Goal: Task Accomplishment & Management: Complete application form

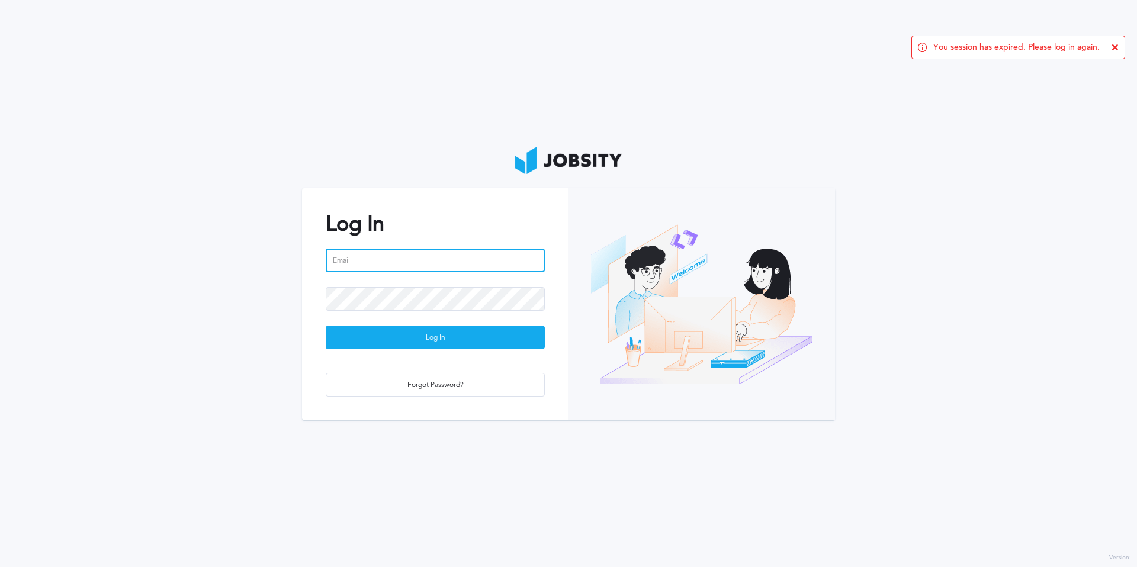
click at [364, 255] on input "email" at bounding box center [435, 261] width 219 height 24
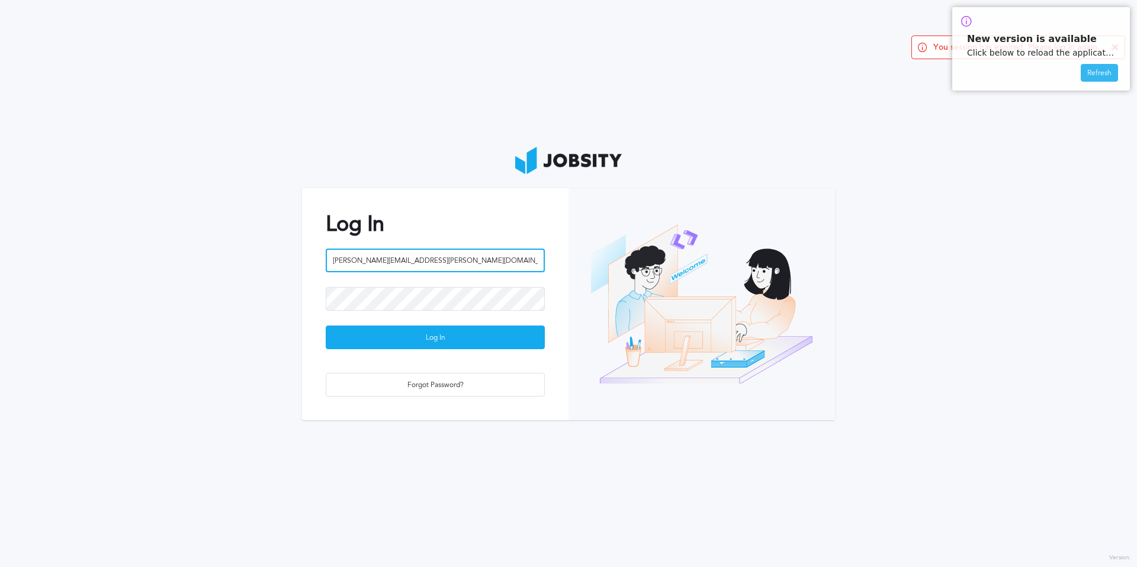
type input "[PERSON_NAME][EMAIL_ADDRESS][PERSON_NAME][DOMAIN_NAME]"
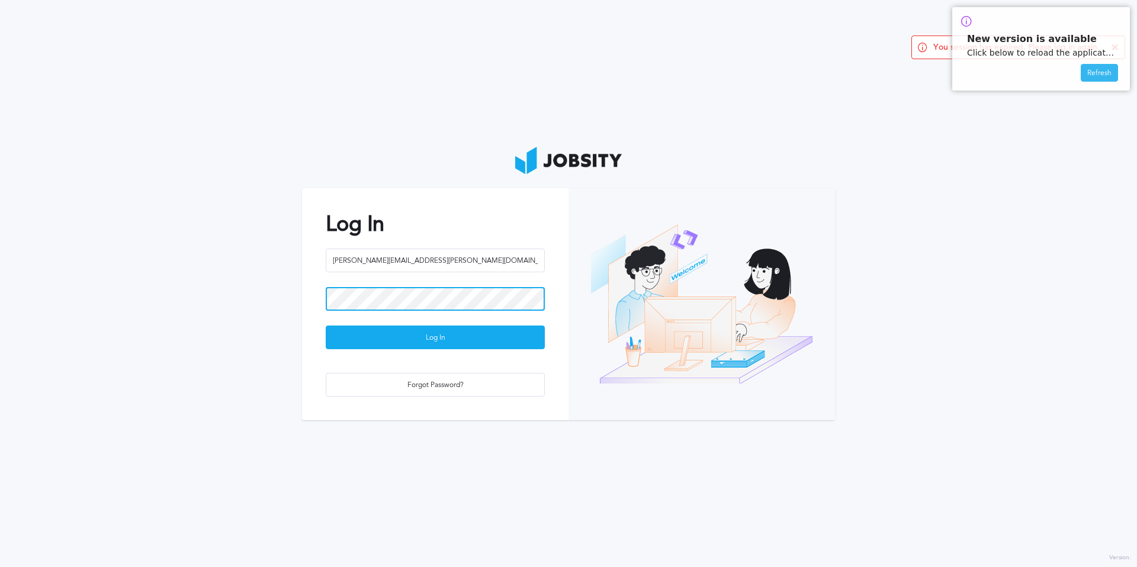
click at [326, 326] on button "Log In" at bounding box center [435, 338] width 219 height 24
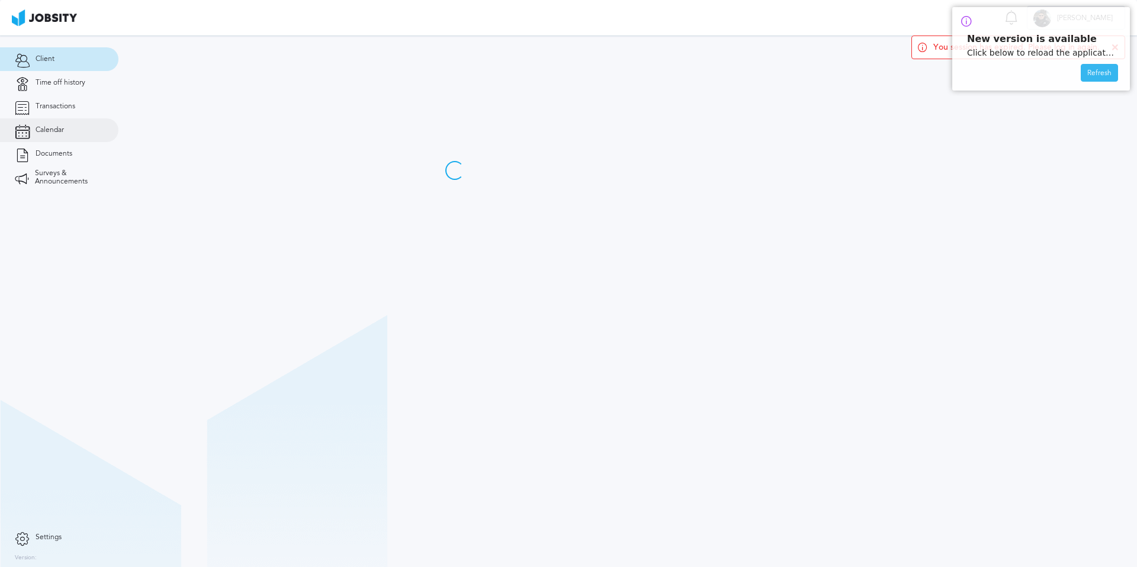
click at [73, 131] on link "Calendar" at bounding box center [59, 130] width 118 height 24
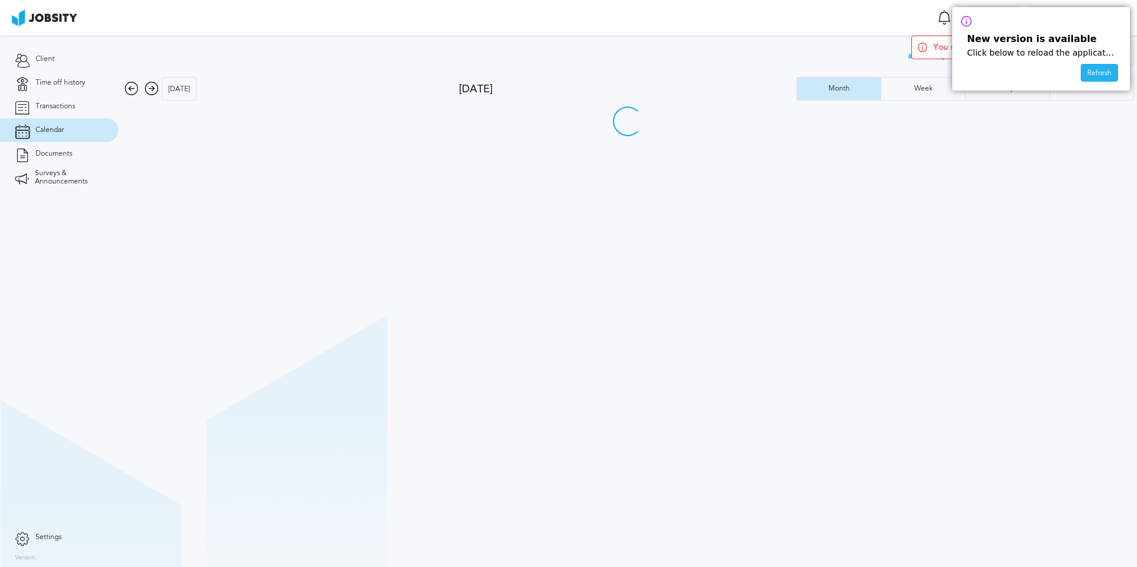
click at [1101, 72] on div "Refresh" at bounding box center [1099, 74] width 36 height 18
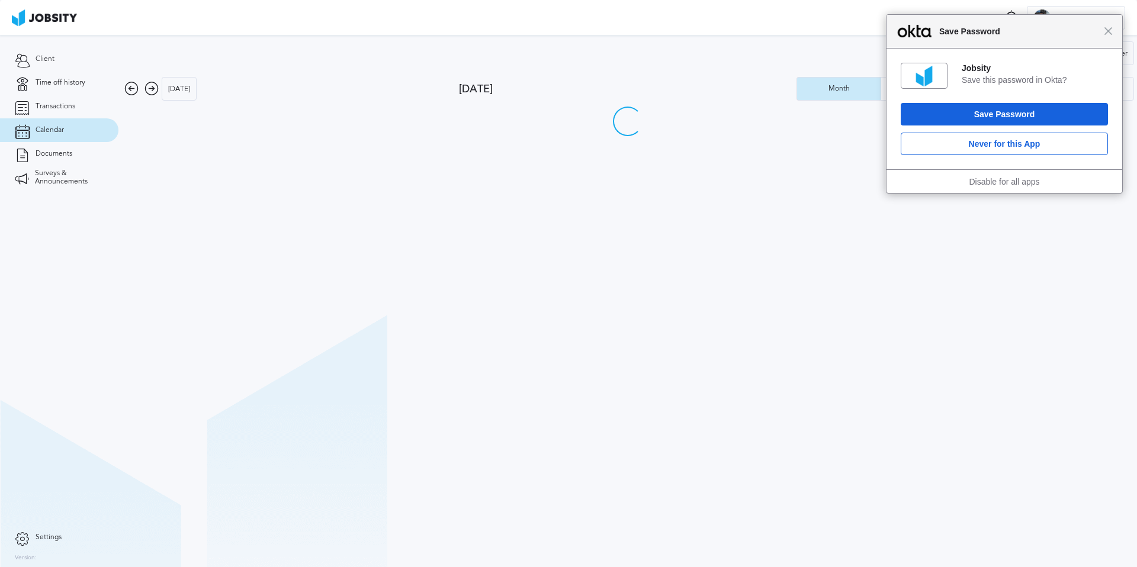
click at [1109, 38] on div "Close Save Password" at bounding box center [1004, 32] width 236 height 34
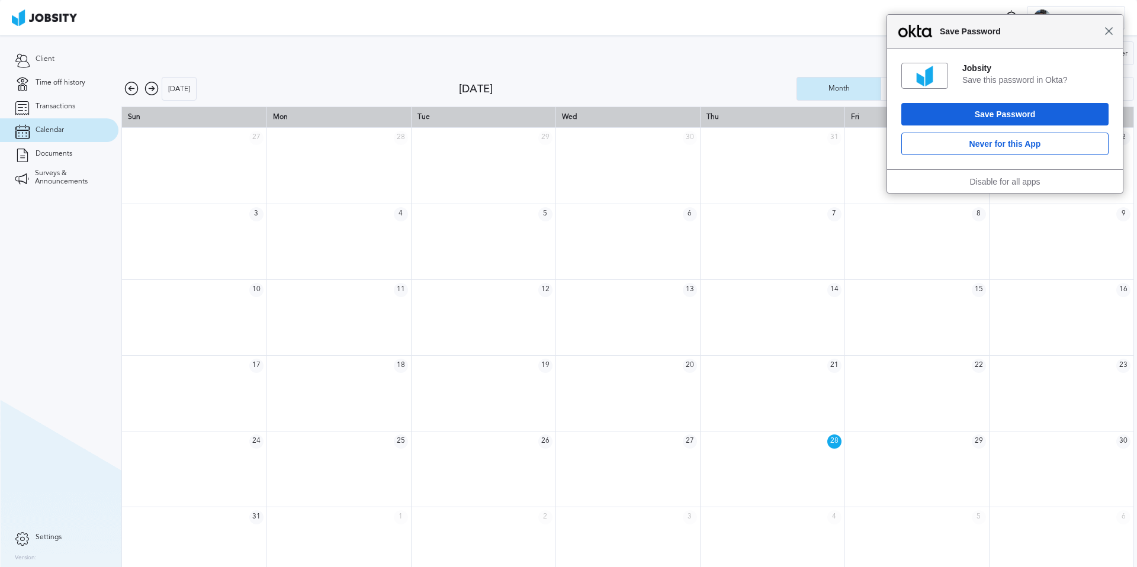
click at [1108, 33] on span "Close" at bounding box center [1108, 31] width 9 height 9
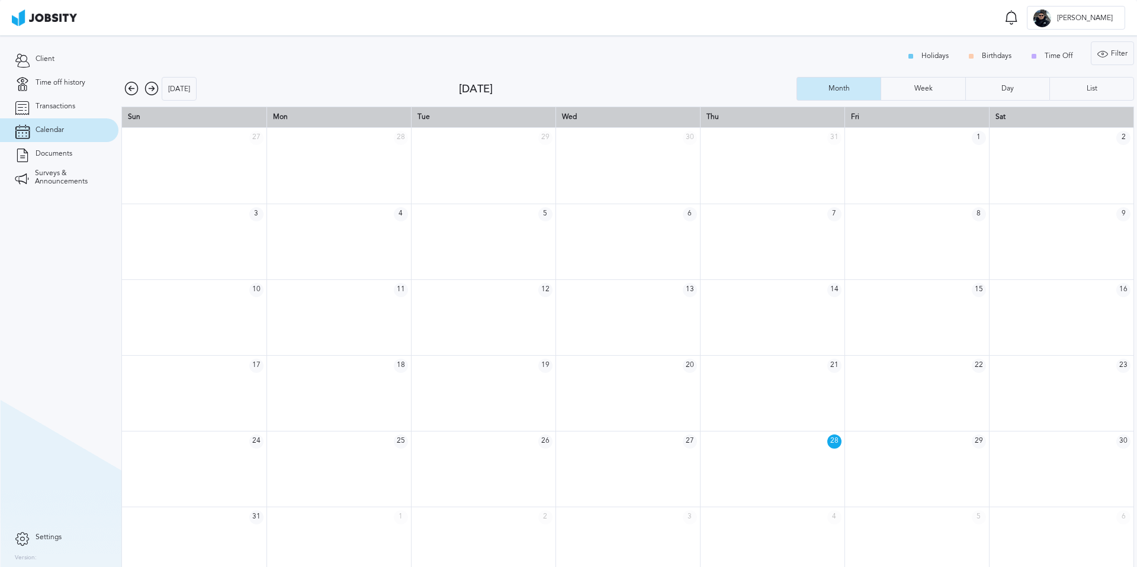
click at [149, 92] on icon at bounding box center [151, 89] width 14 height 14
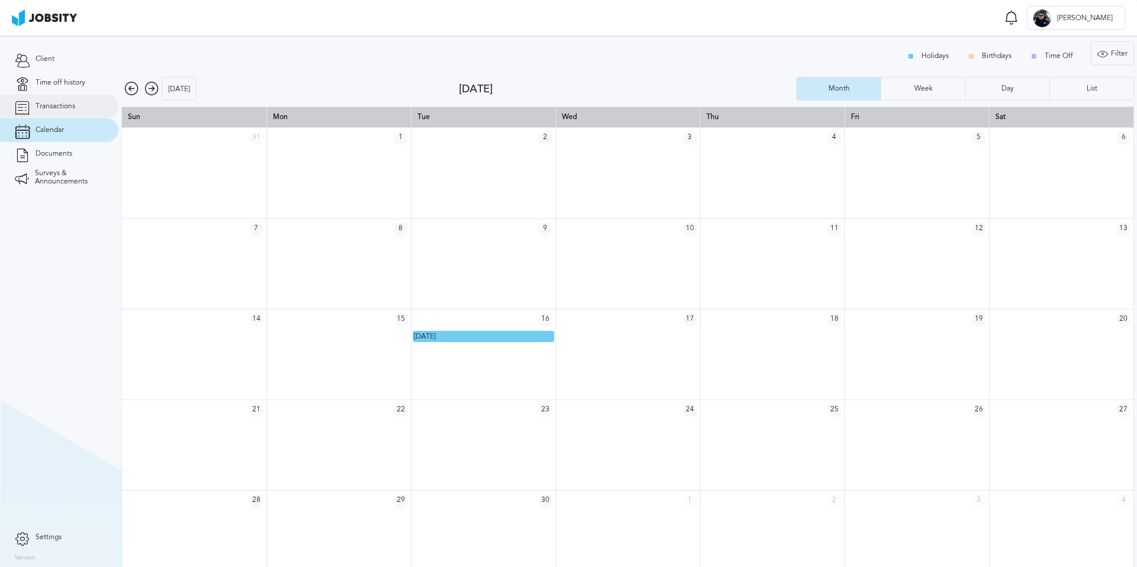
drag, startPoint x: 63, startPoint y: 84, endPoint x: 76, endPoint y: 105, distance: 25.3
click at [63, 84] on span "Time off history" at bounding box center [61, 83] width 50 height 8
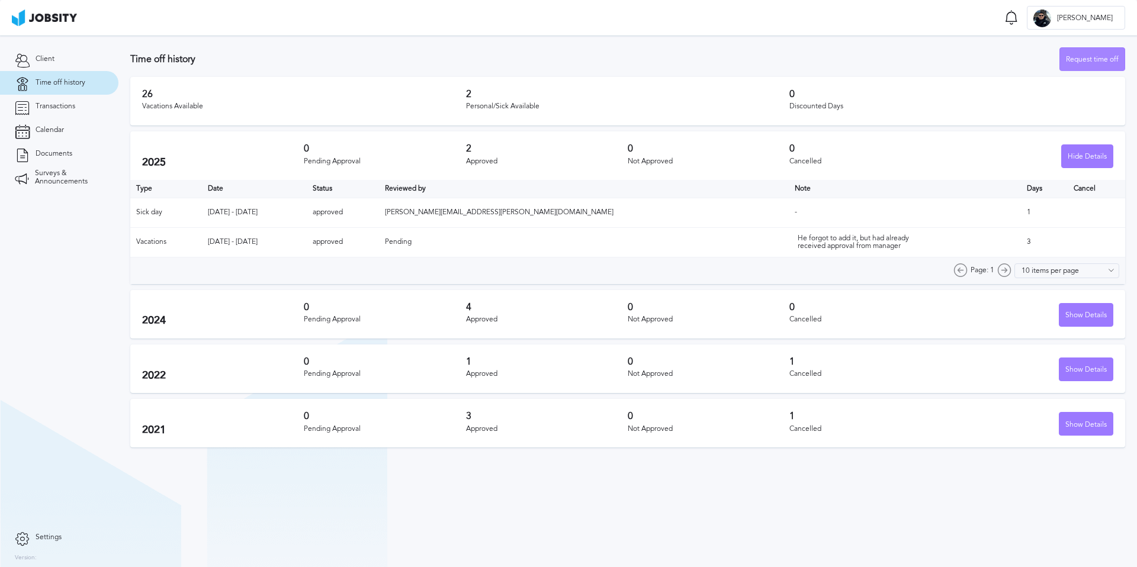
click at [1094, 59] on div "Request time off" at bounding box center [1092, 60] width 65 height 24
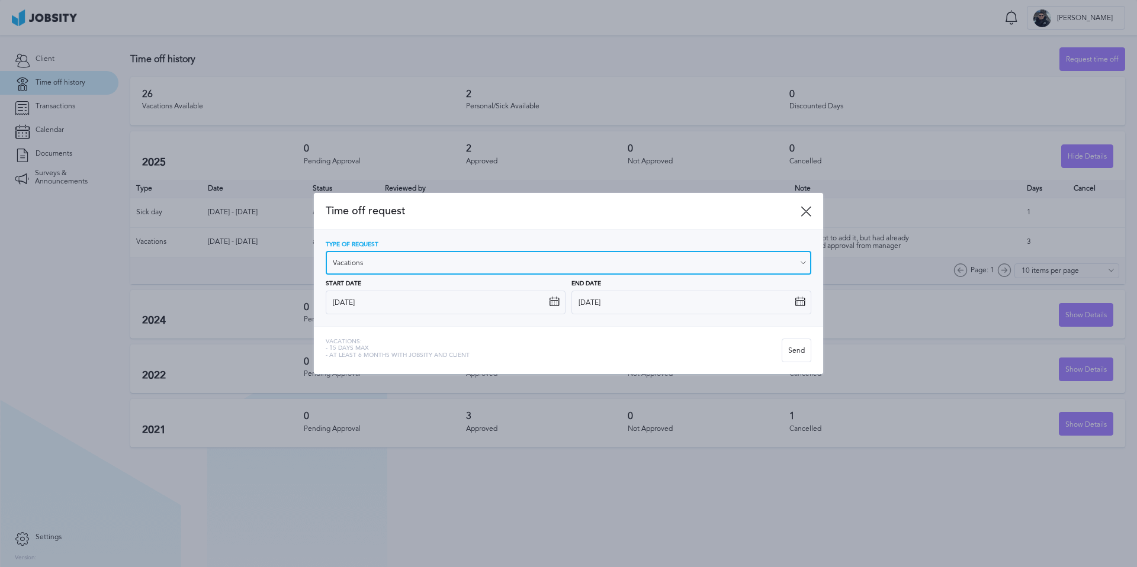
click at [369, 263] on input "Vacations" at bounding box center [569, 263] width 486 height 24
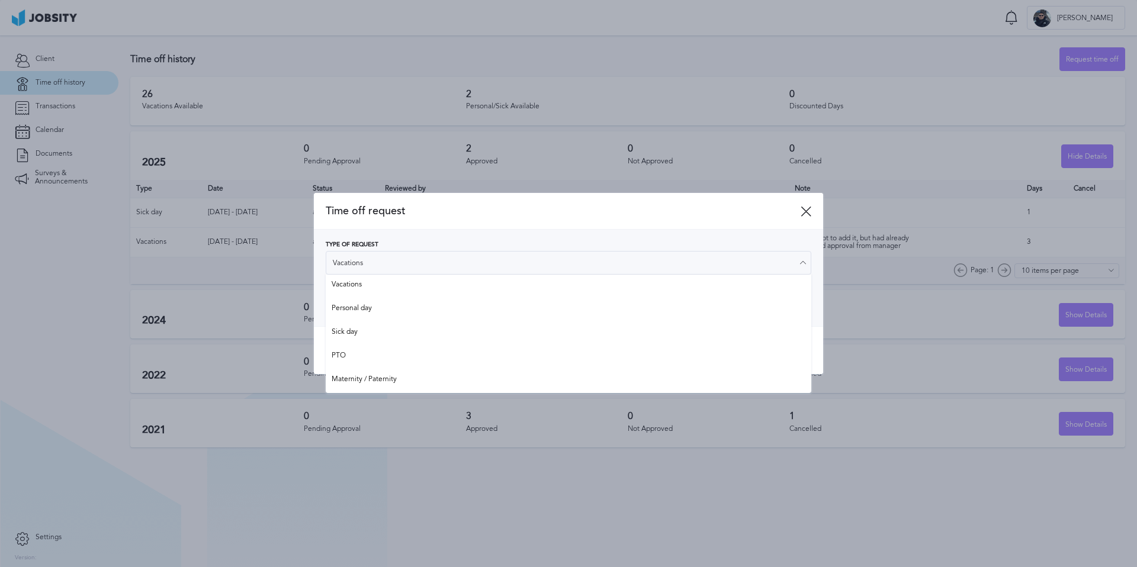
click at [425, 216] on span "Time off request" at bounding box center [563, 211] width 475 height 12
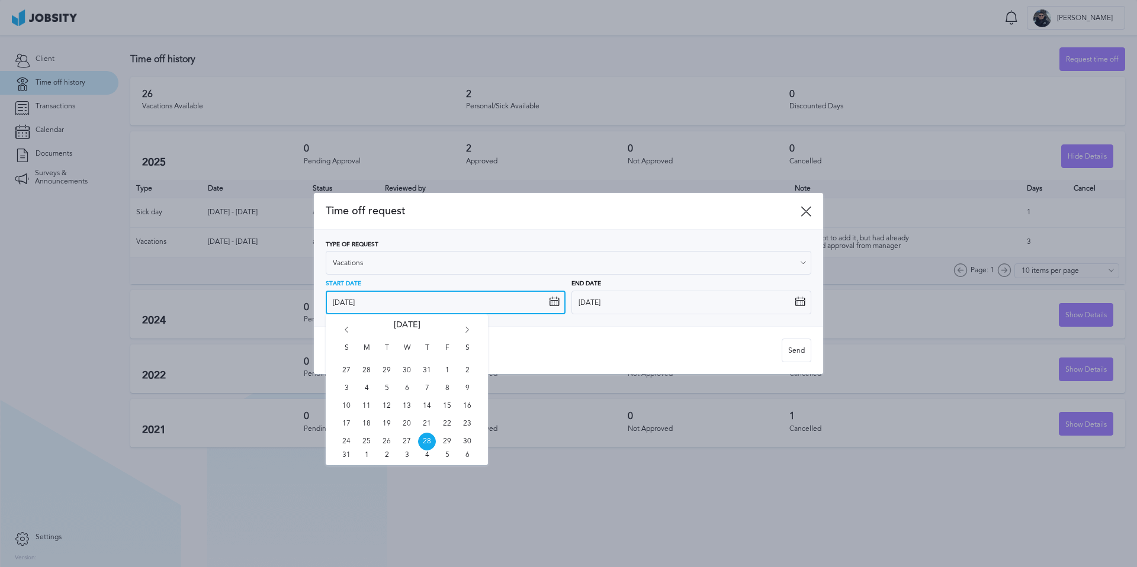
click at [380, 304] on input "[DATE]" at bounding box center [446, 303] width 240 height 24
click at [465, 330] on icon "Go forward 1 month" at bounding box center [467, 332] width 11 height 11
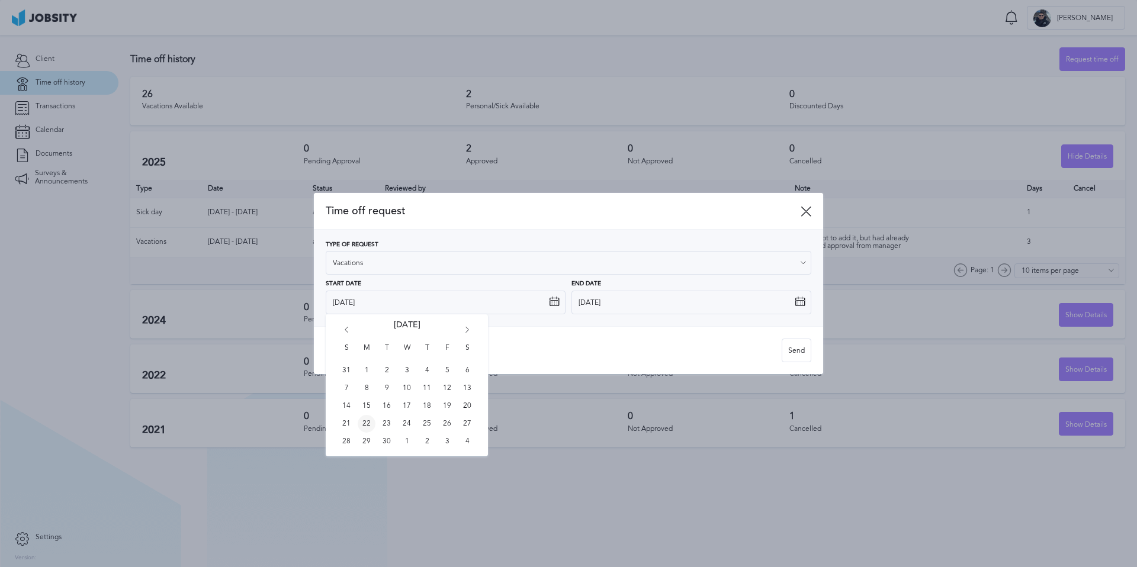
click at [364, 421] on span "22" at bounding box center [367, 424] width 18 height 18
type input "[DATE]"
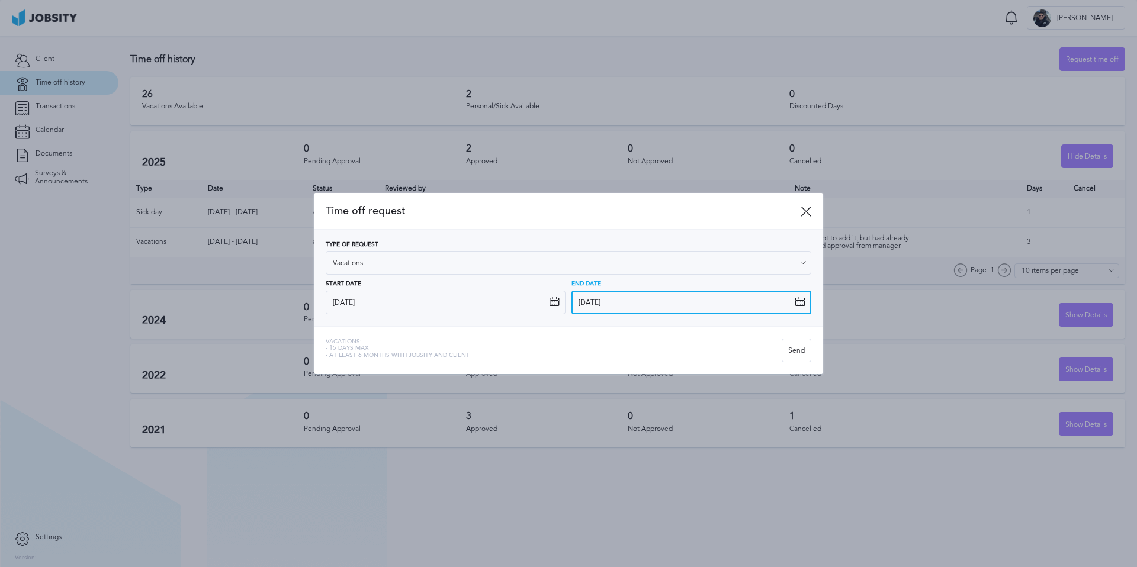
click at [622, 303] on input "[DATE]" at bounding box center [691, 303] width 240 height 24
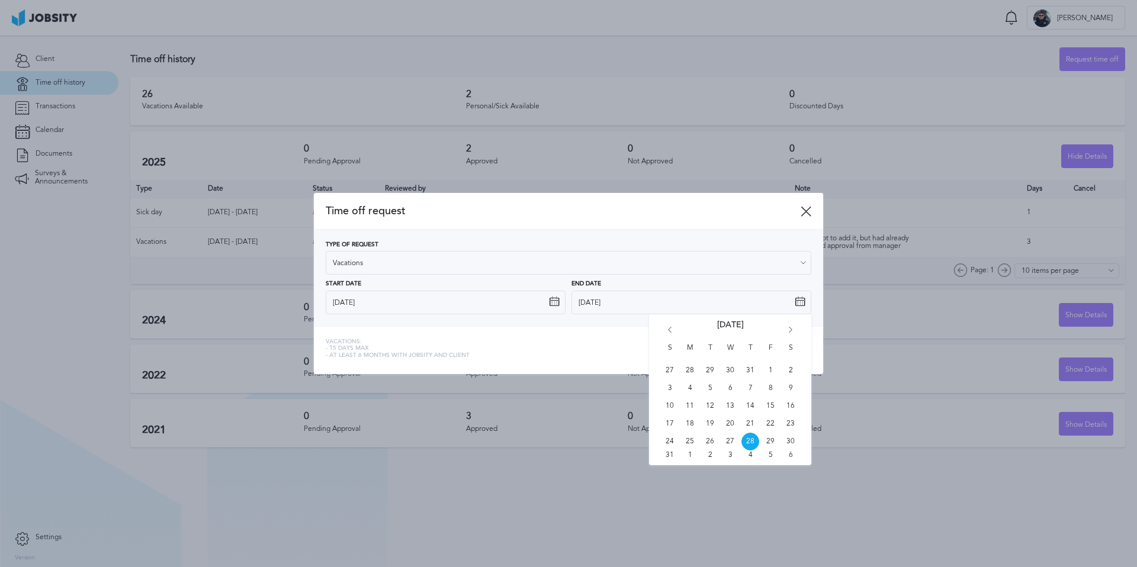
click at [795, 331] on icon "Go forward 1 month" at bounding box center [790, 332] width 11 height 11
click at [708, 426] on span "23" at bounding box center [710, 424] width 18 height 18
type input "[DATE]"
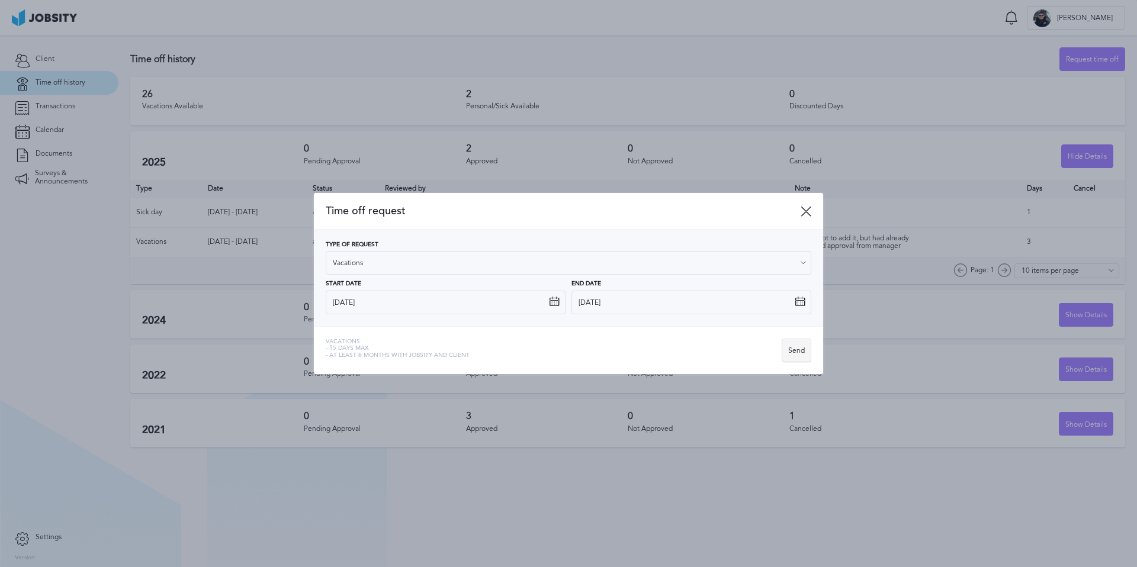
click at [795, 351] on div "Send" at bounding box center [796, 351] width 28 height 24
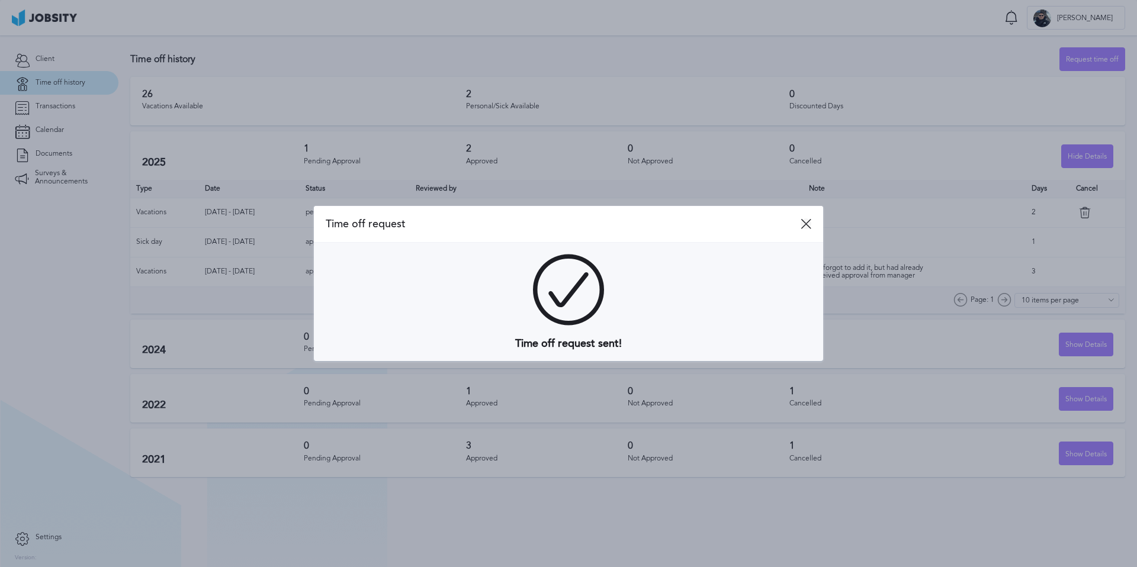
click at [811, 221] on div "Time off request" at bounding box center [568, 224] width 509 height 37
click at [805, 218] on icon at bounding box center [806, 223] width 11 height 11
